Goal: Information Seeking & Learning: Learn about a topic

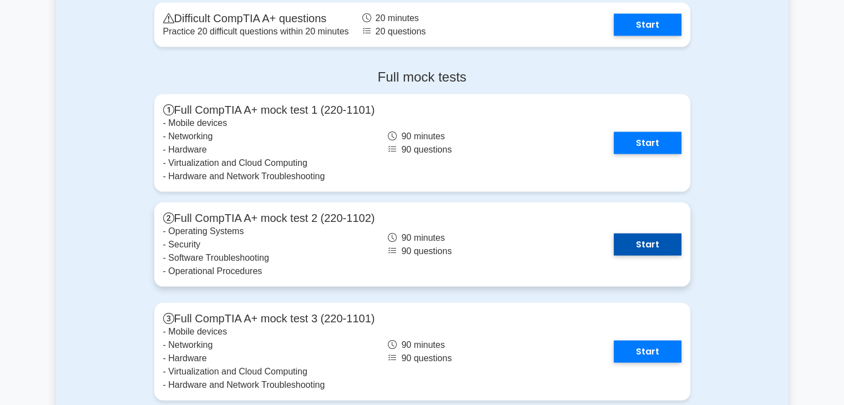
scroll to position [2385, 0]
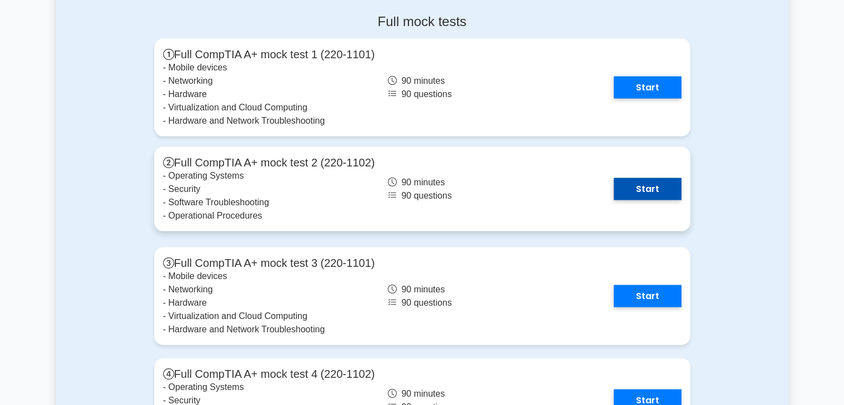
click at [648, 186] on link "Start" at bounding box center [647, 189] width 68 height 22
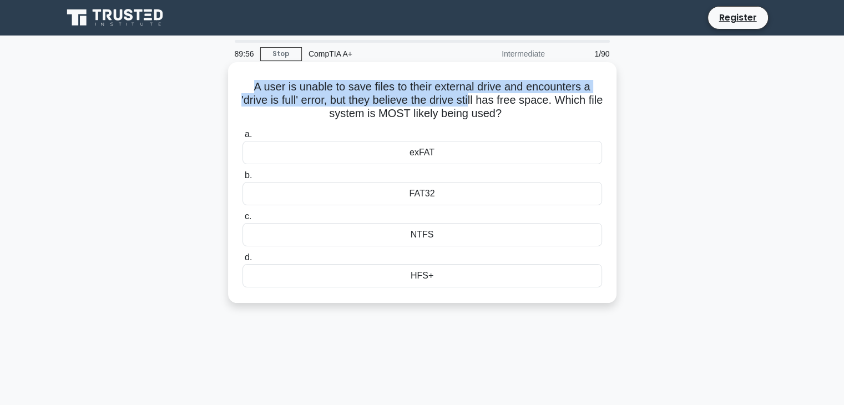
drag, startPoint x: 255, startPoint y: 88, endPoint x: 481, endPoint y: 100, distance: 226.6
click at [481, 100] on h5 "A user is unable to save files to their external drive and encounters a 'drive …" at bounding box center [422, 100] width 362 height 41
click at [453, 104] on h5 "A user is unable to save files to their external drive and encounters a 'drive …" at bounding box center [422, 100] width 362 height 41
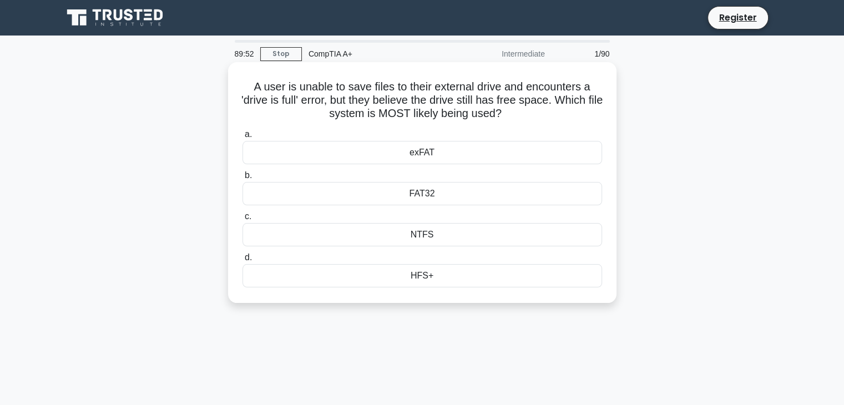
click at [430, 229] on div "NTFS" at bounding box center [421, 234] width 359 height 23
click at [242, 220] on input "c. NTFS" at bounding box center [242, 216] width 0 height 7
